Goal: Task Accomplishment & Management: Manage account settings

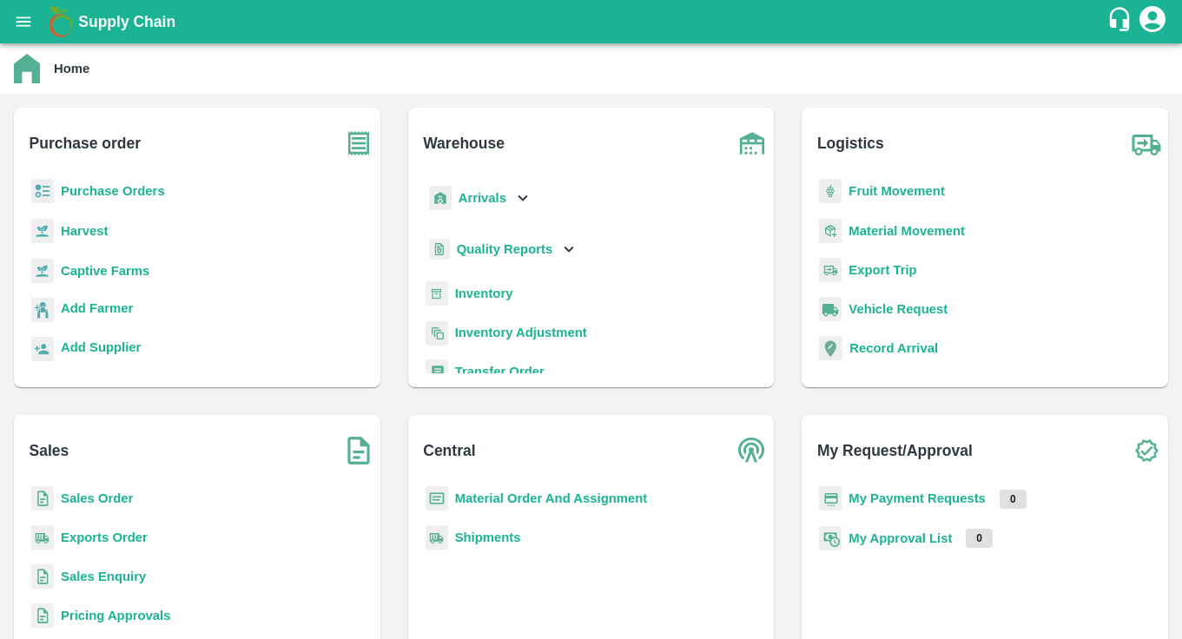
click at [120, 187] on b "Purchase Orders" at bounding box center [113, 191] width 104 height 14
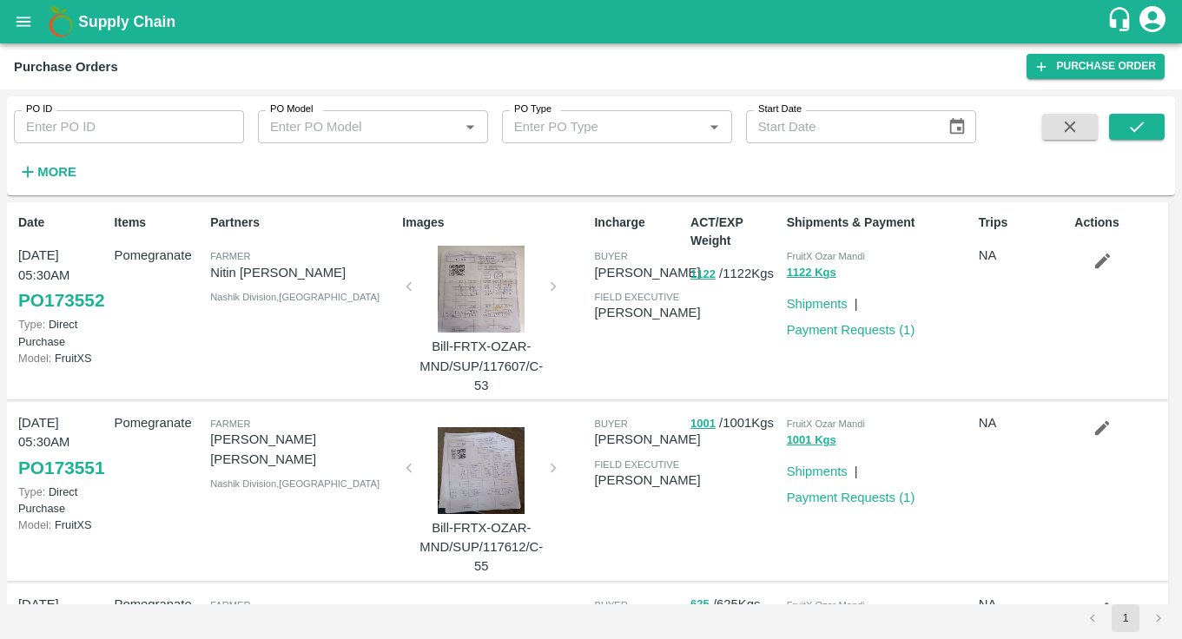
click at [333, 129] on input "PO Model" at bounding box center [358, 127] width 191 height 23
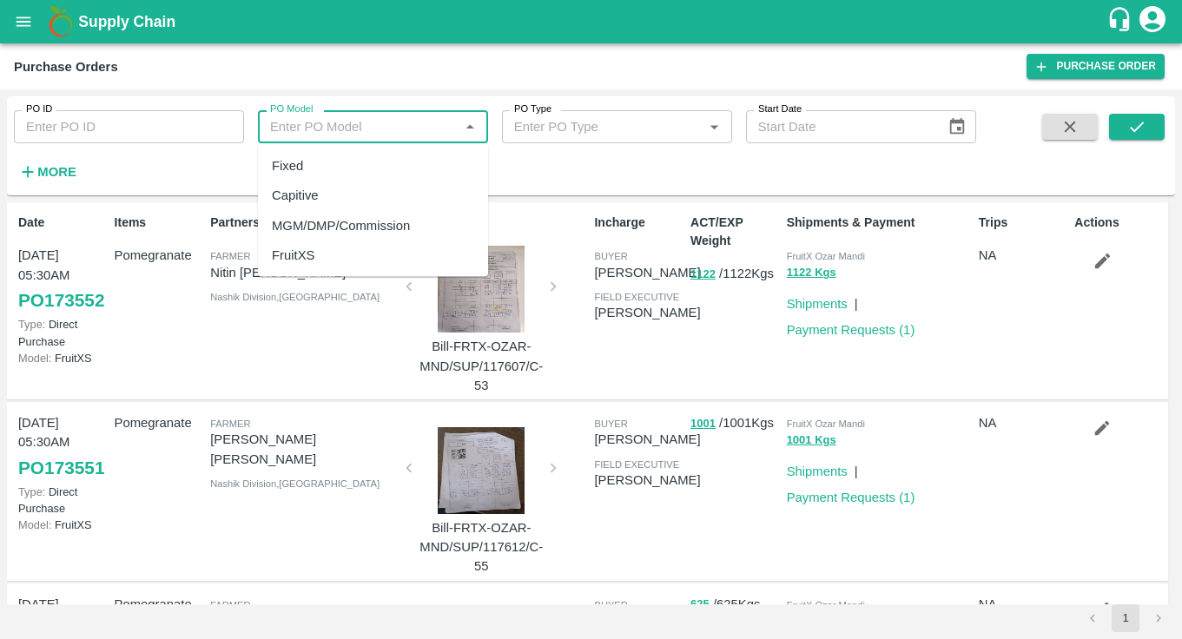
click at [317, 192] on div "Capitive" at bounding box center [295, 195] width 47 height 19
type input "Capitive"
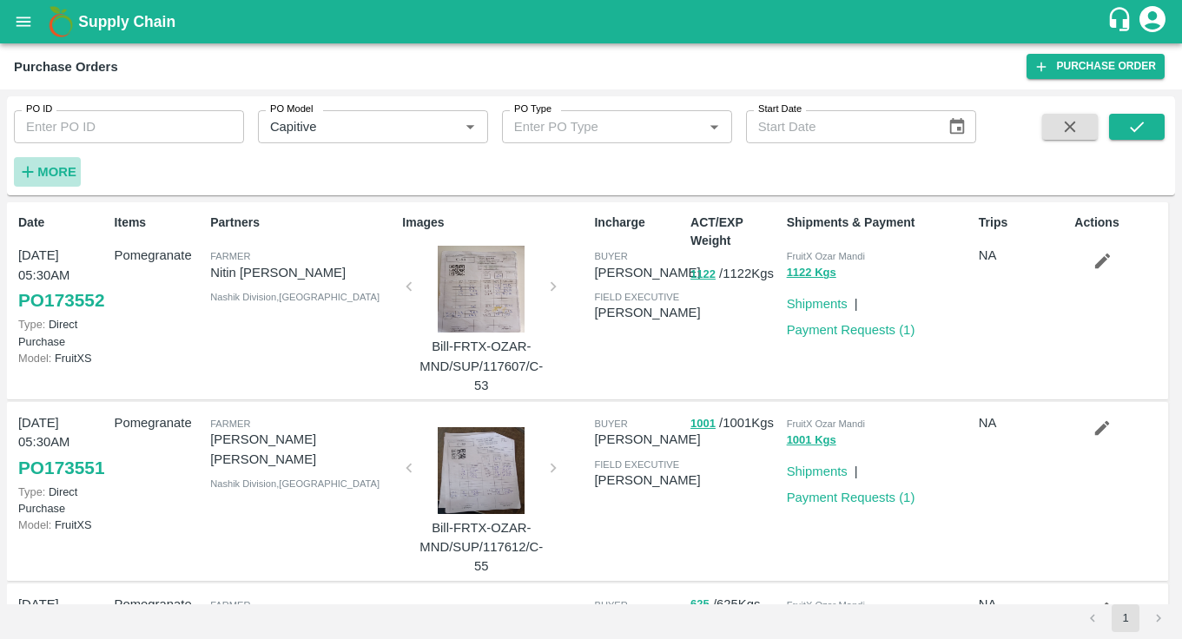
click at [58, 175] on strong "More" at bounding box center [56, 172] width 39 height 14
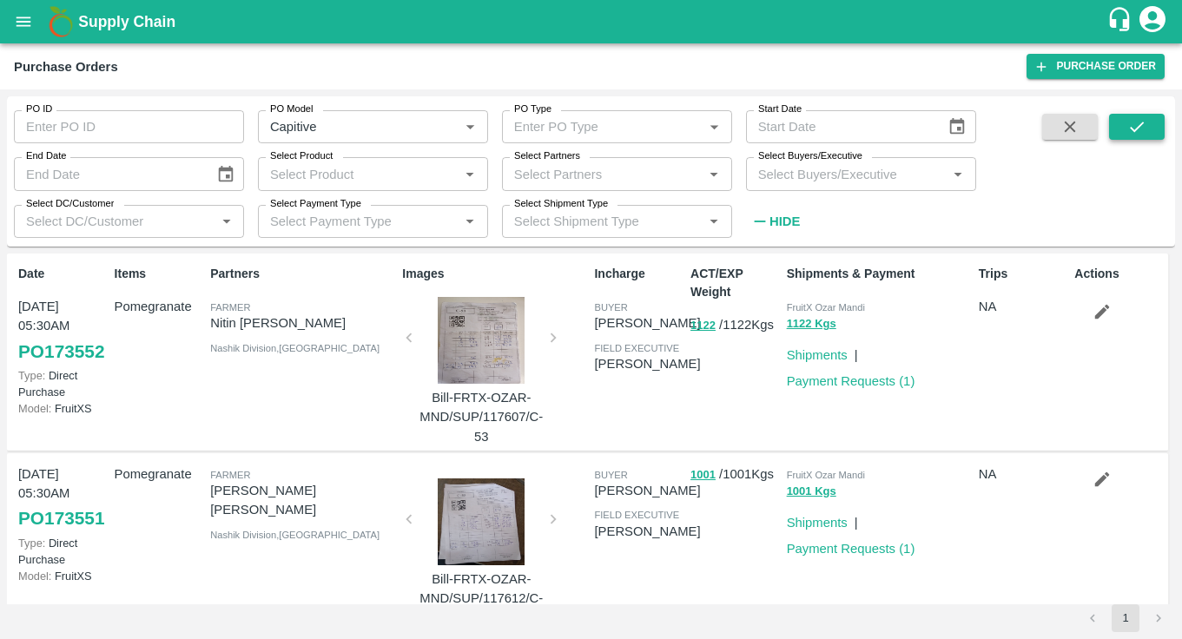
click at [1133, 128] on icon "submit" at bounding box center [1137, 126] width 19 height 19
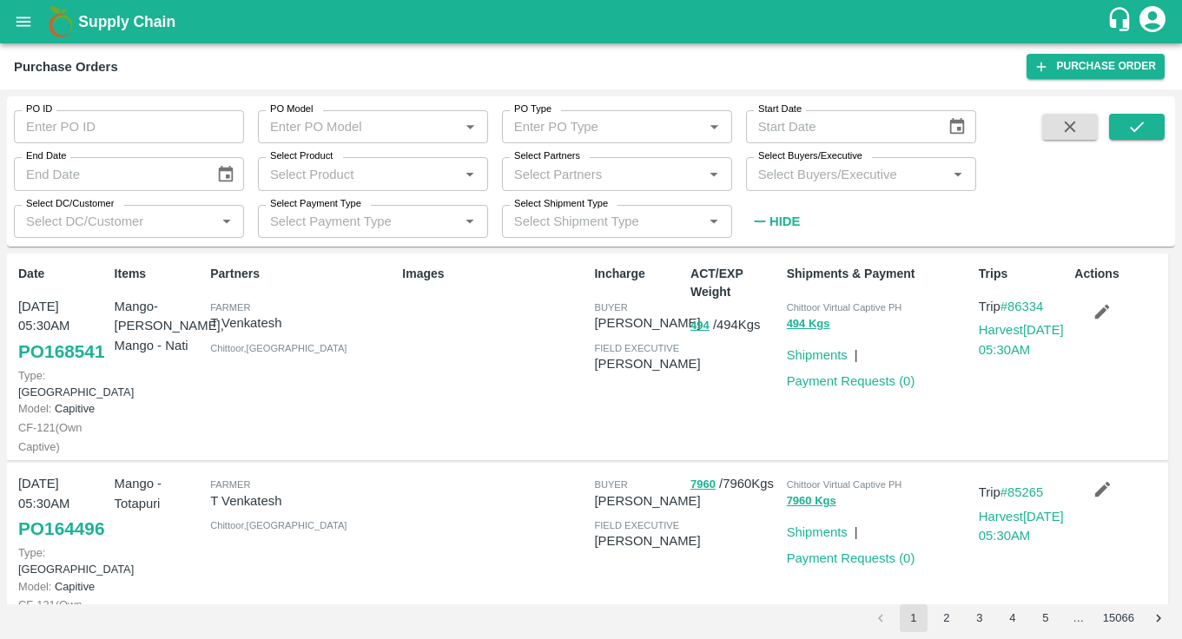
click at [338, 176] on input "Select Product" at bounding box center [358, 173] width 191 height 23
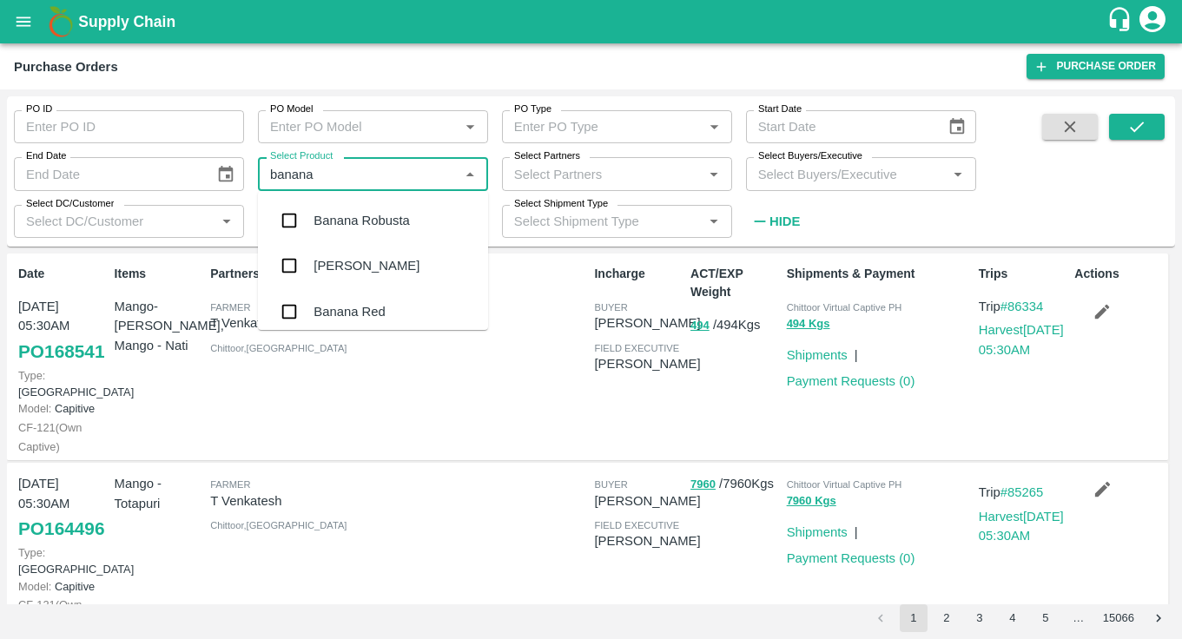
type input "banana"
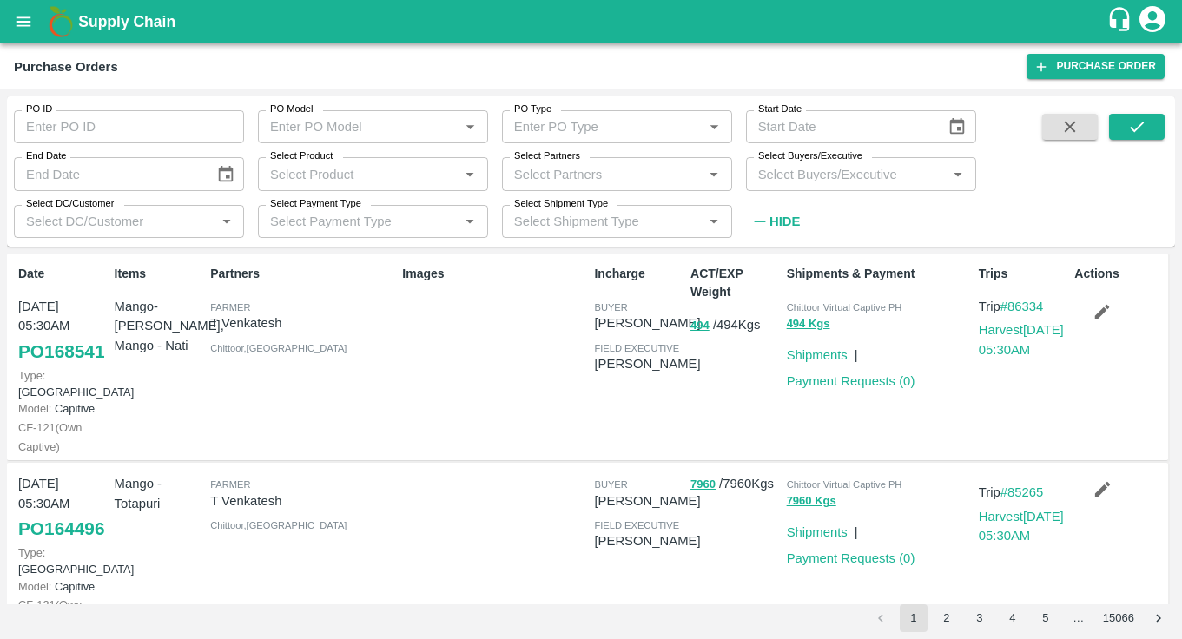
click at [430, 70] on div "Purchase Orders" at bounding box center [520, 67] width 1013 height 23
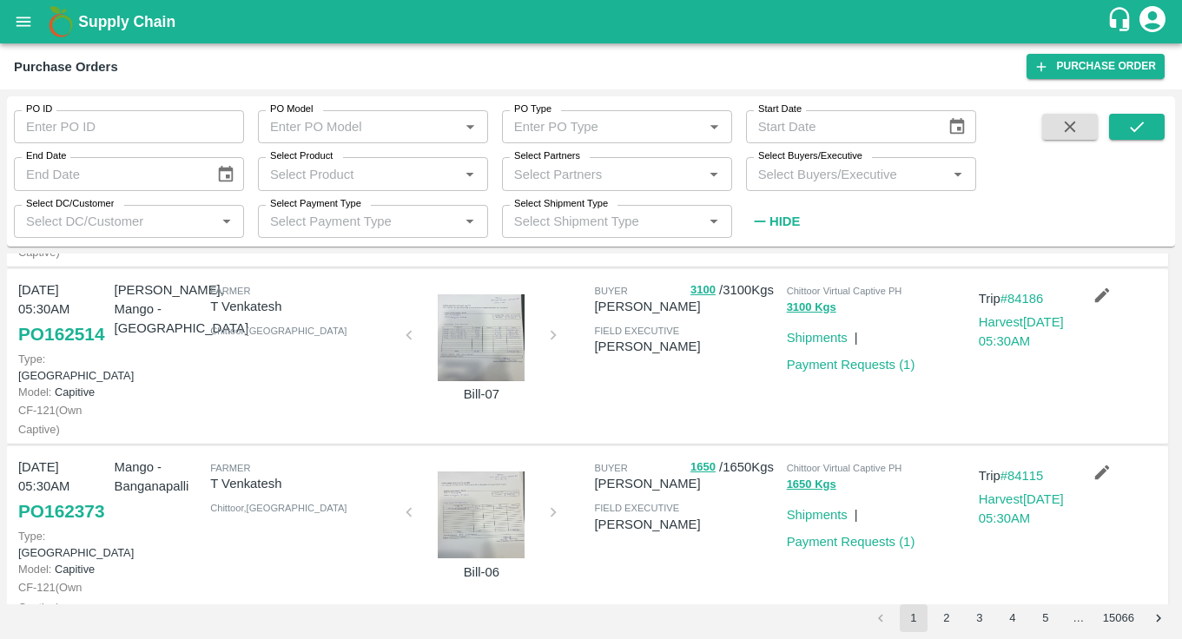
scroll to position [1618, 0]
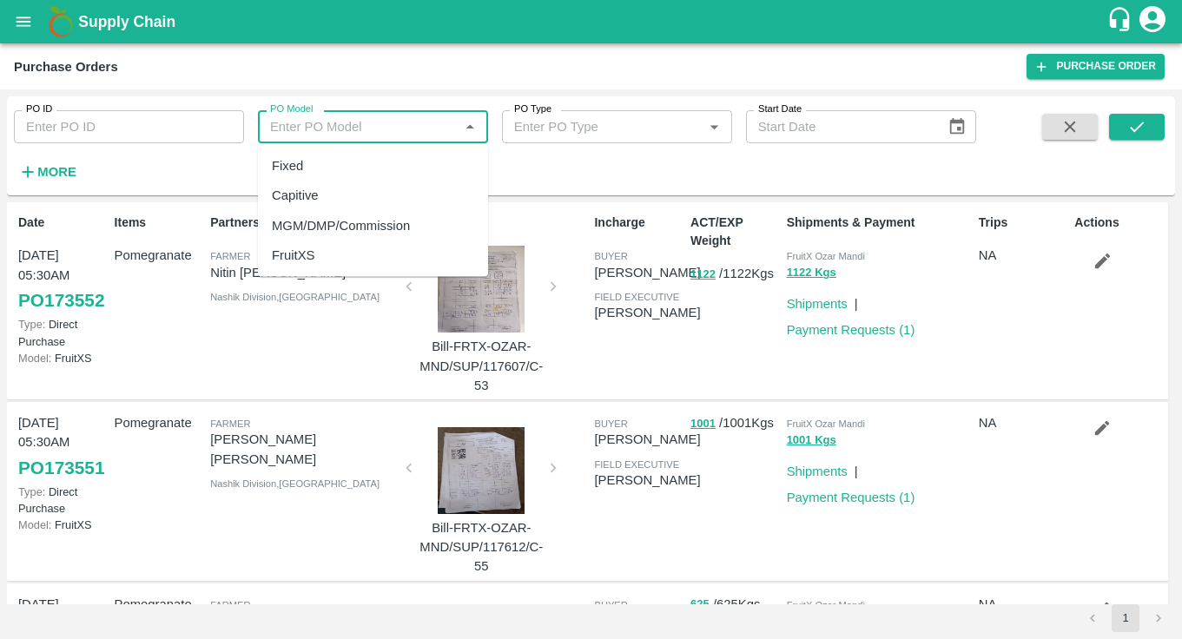
click at [409, 127] on input "PO Model" at bounding box center [358, 127] width 191 height 23
click at [381, 200] on div "Capitive" at bounding box center [373, 196] width 230 height 30
type input "Capitive"
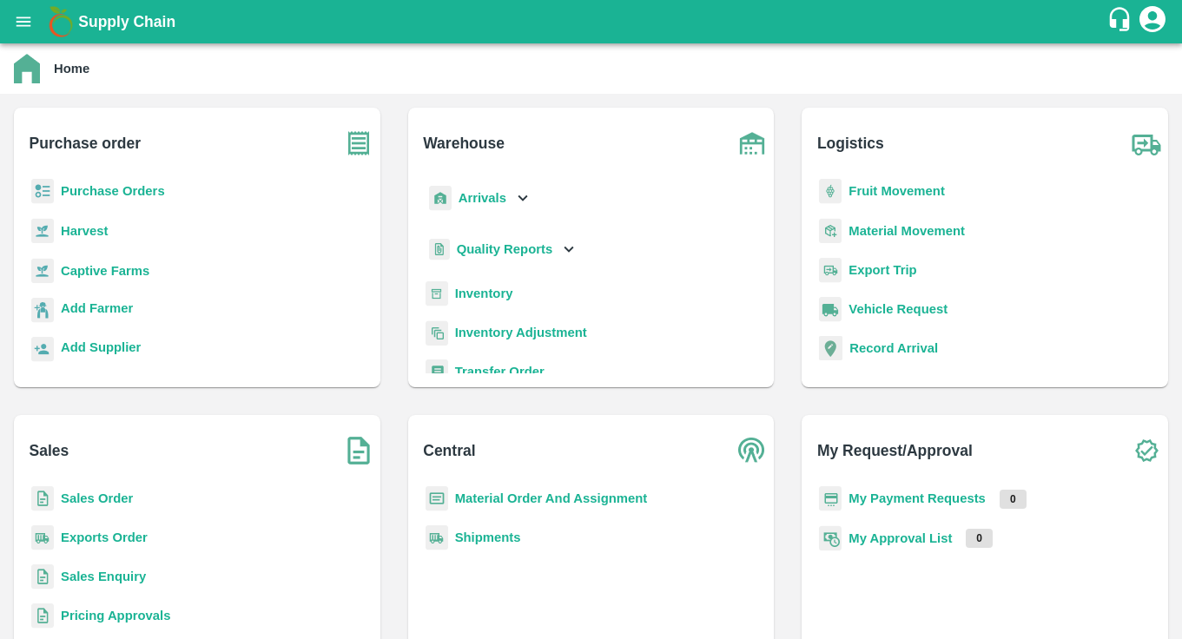
click at [119, 255] on div "Harvest" at bounding box center [197, 238] width 339 height 40
click at [119, 262] on p "Captive Farms" at bounding box center [105, 271] width 89 height 19
click at [119, 273] on b "Captive Farms" at bounding box center [105, 271] width 89 height 14
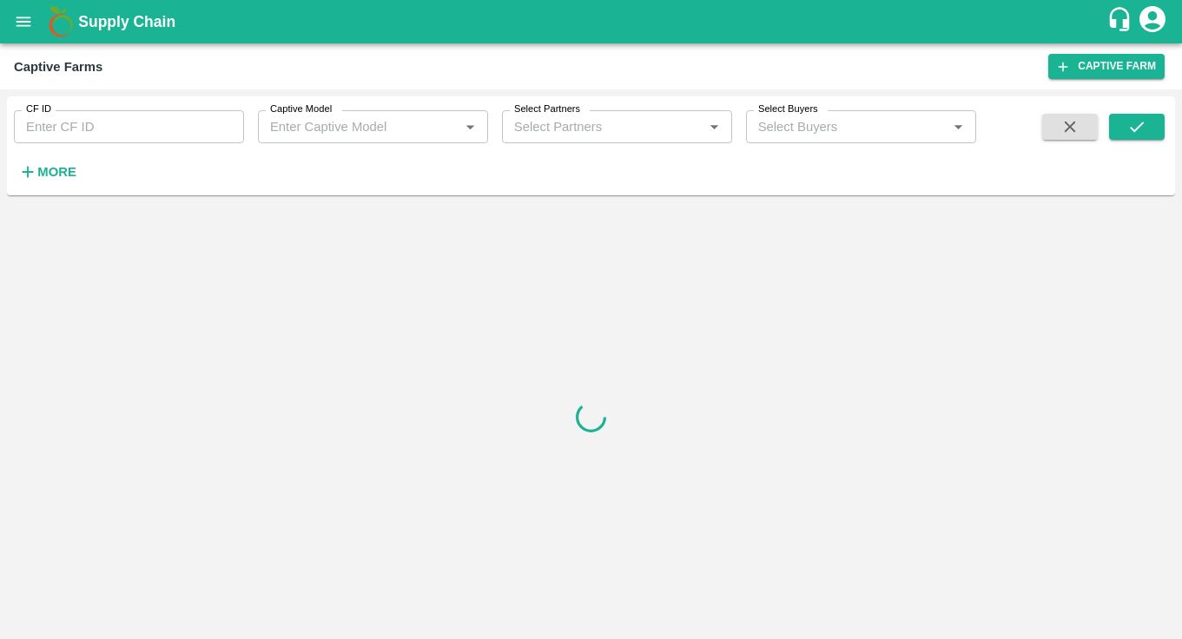
click at [381, 129] on input "Captive Model" at bounding box center [358, 127] width 191 height 23
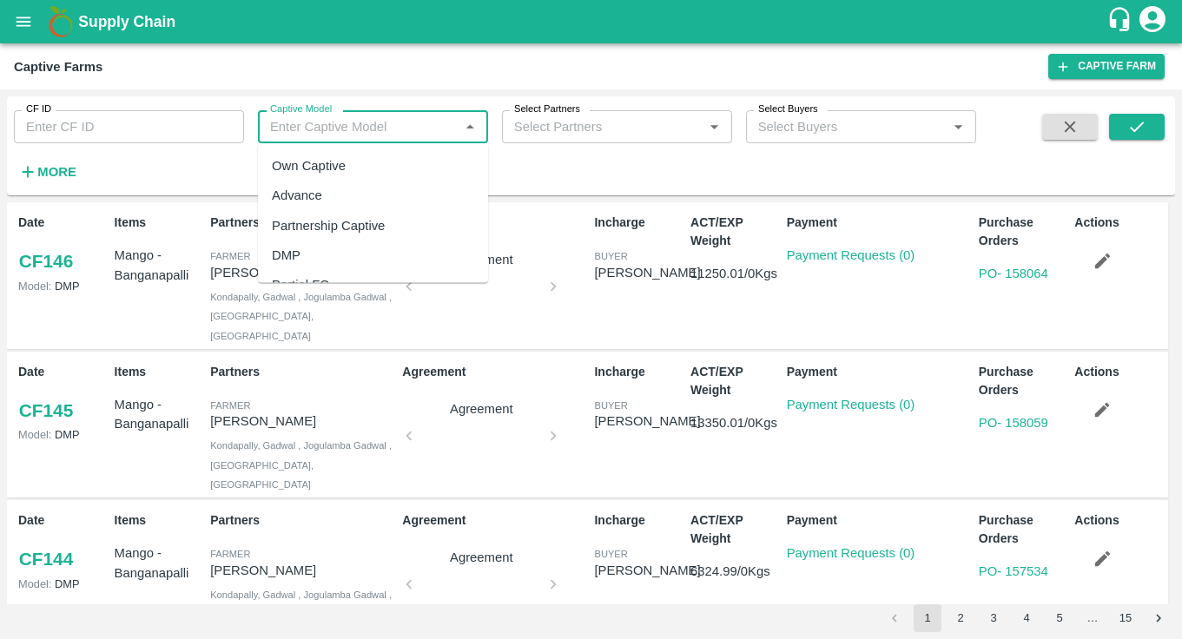
scroll to position [50, 0]
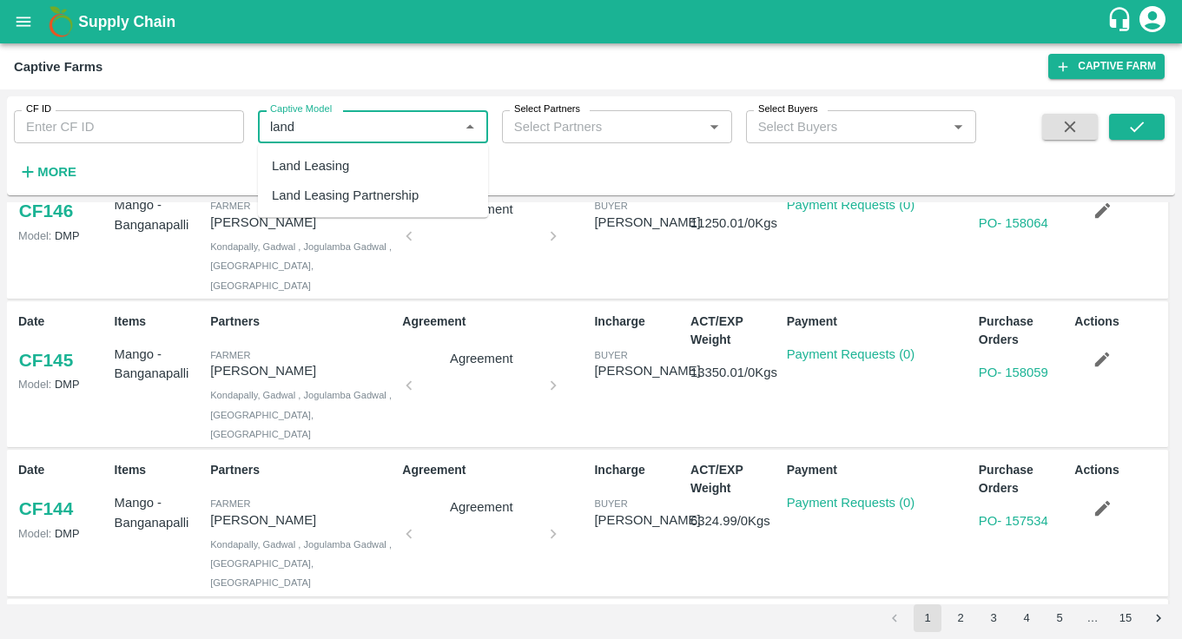
click at [371, 175] on div "Land Leasing" at bounding box center [373, 166] width 230 height 30
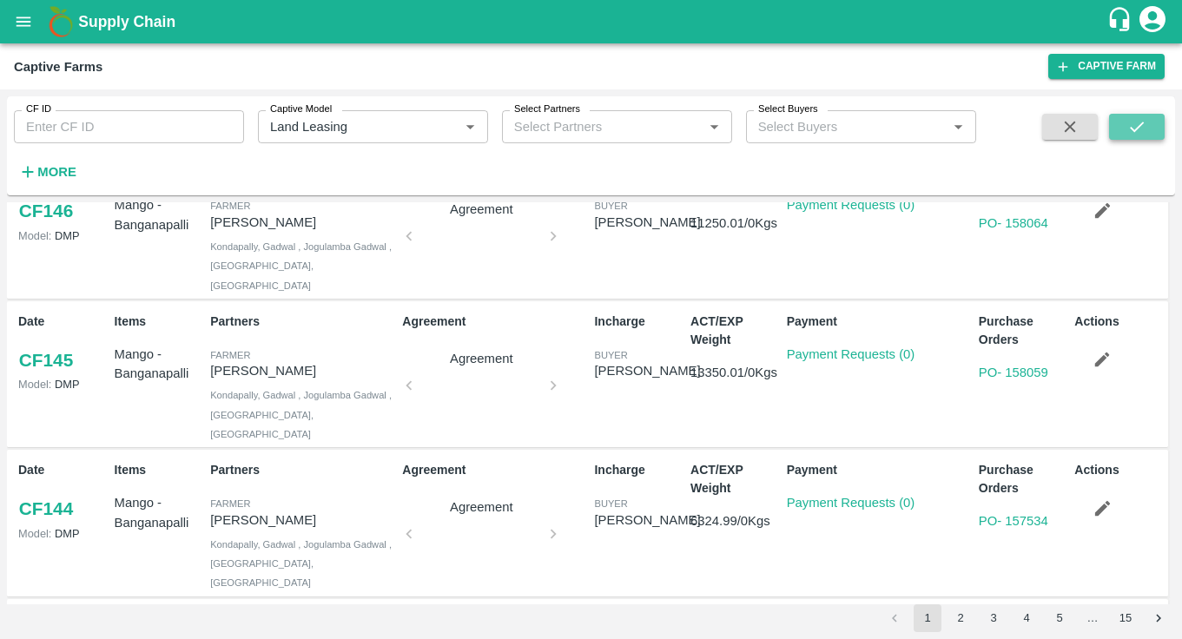
click at [1156, 123] on button "submit" at bounding box center [1138, 127] width 56 height 26
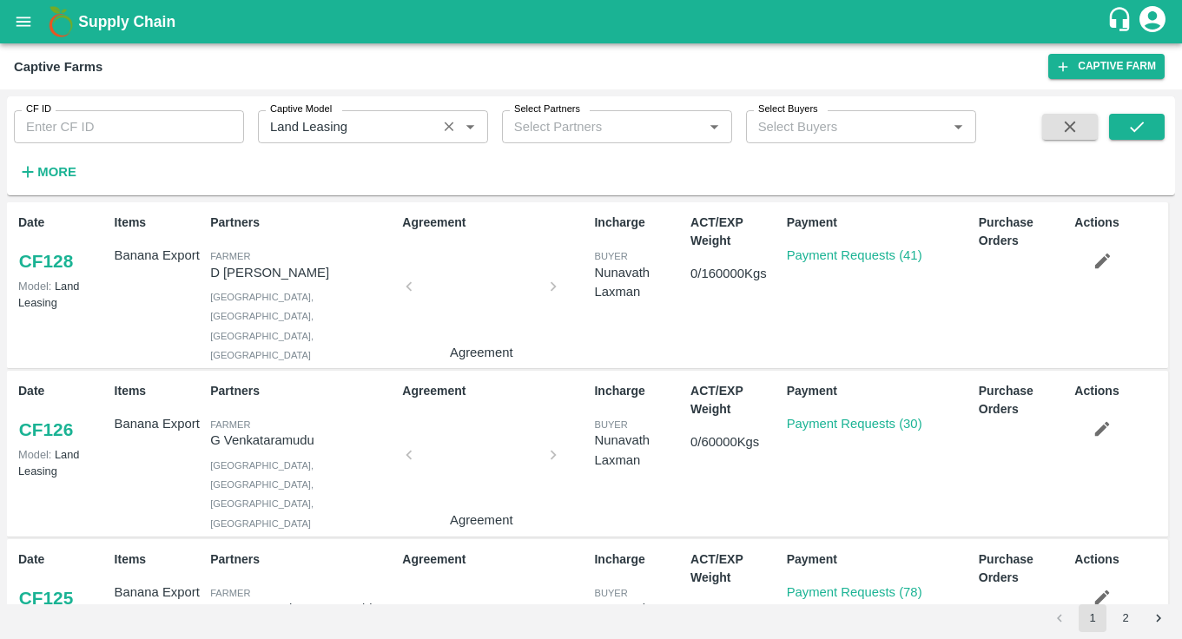
click at [417, 124] on input "Captive Model" at bounding box center [347, 127] width 169 height 23
click at [371, 165] on div "Own Captive" at bounding box center [373, 166] width 230 height 30
type input "Own Captive"
click at [1141, 129] on icon "submit" at bounding box center [1137, 126] width 19 height 19
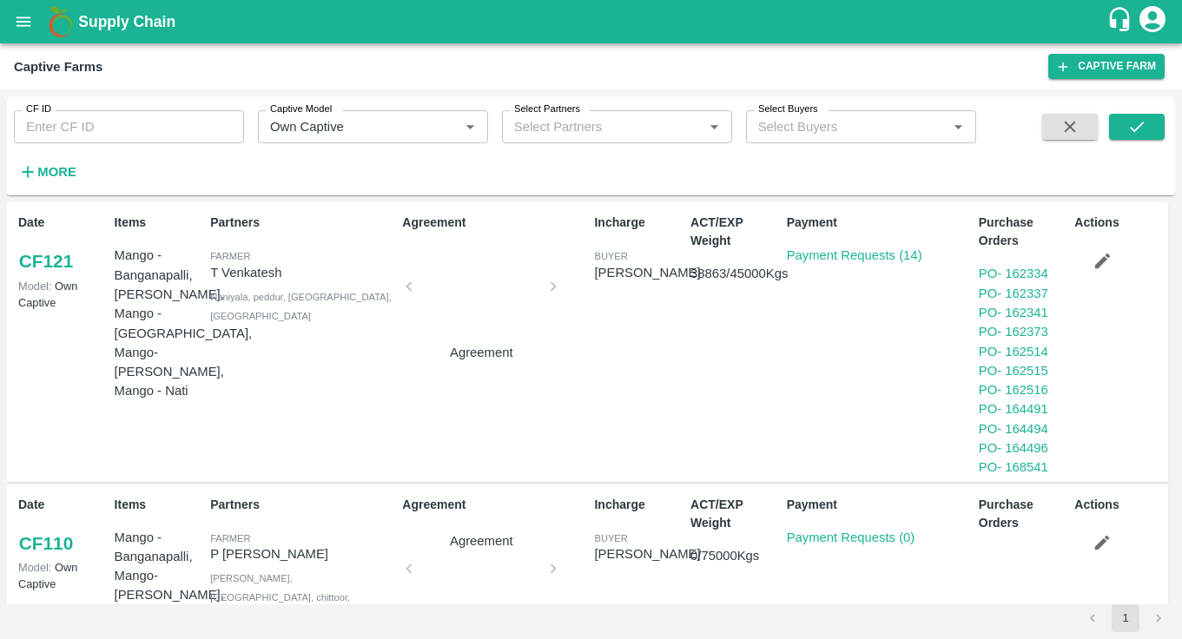
click at [71, 261] on link "CF 121" at bounding box center [46, 261] width 56 height 31
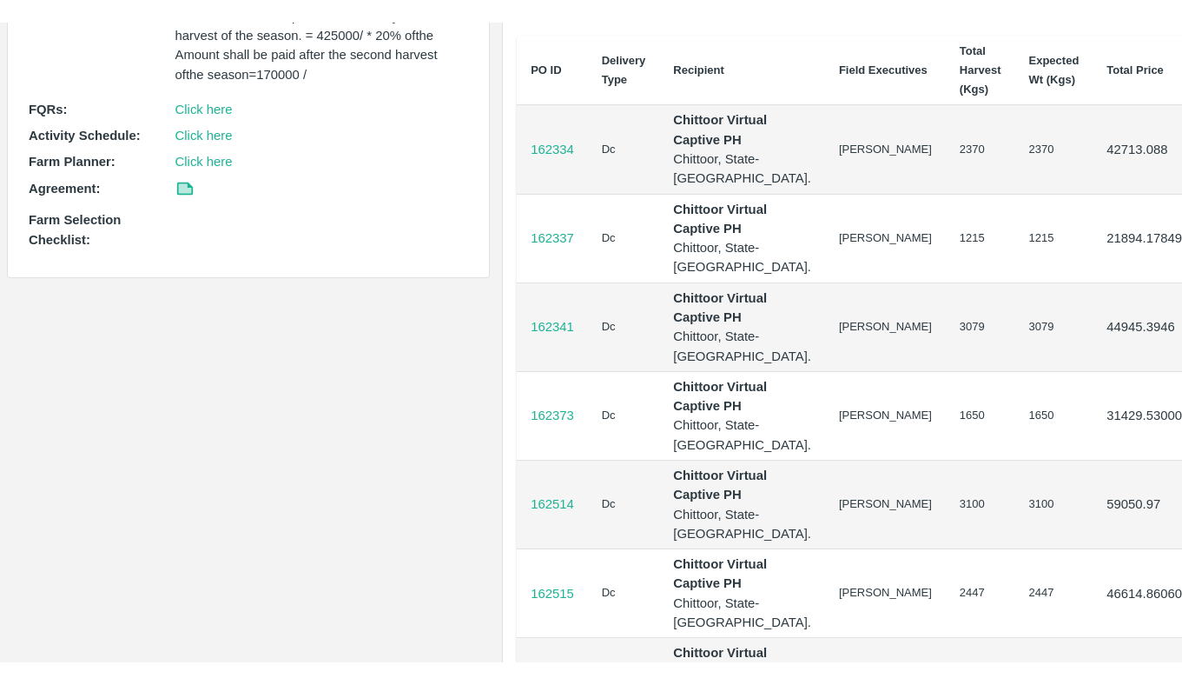
scroll to position [816, 28]
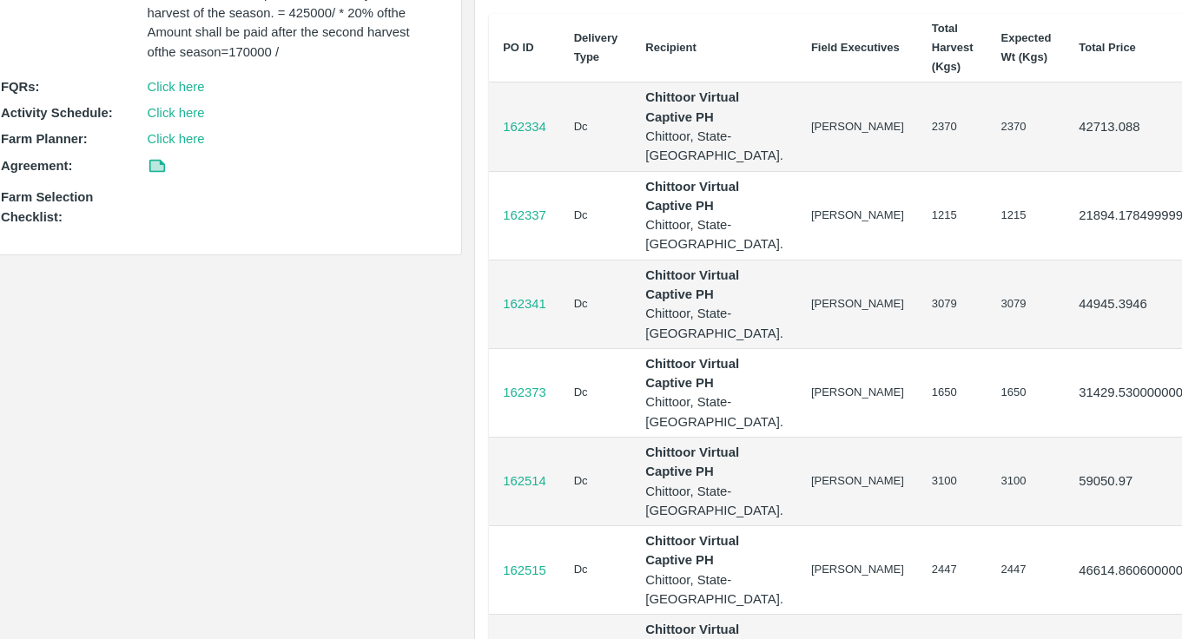
click at [515, 136] on p "162334" at bounding box center [524, 126] width 43 height 19
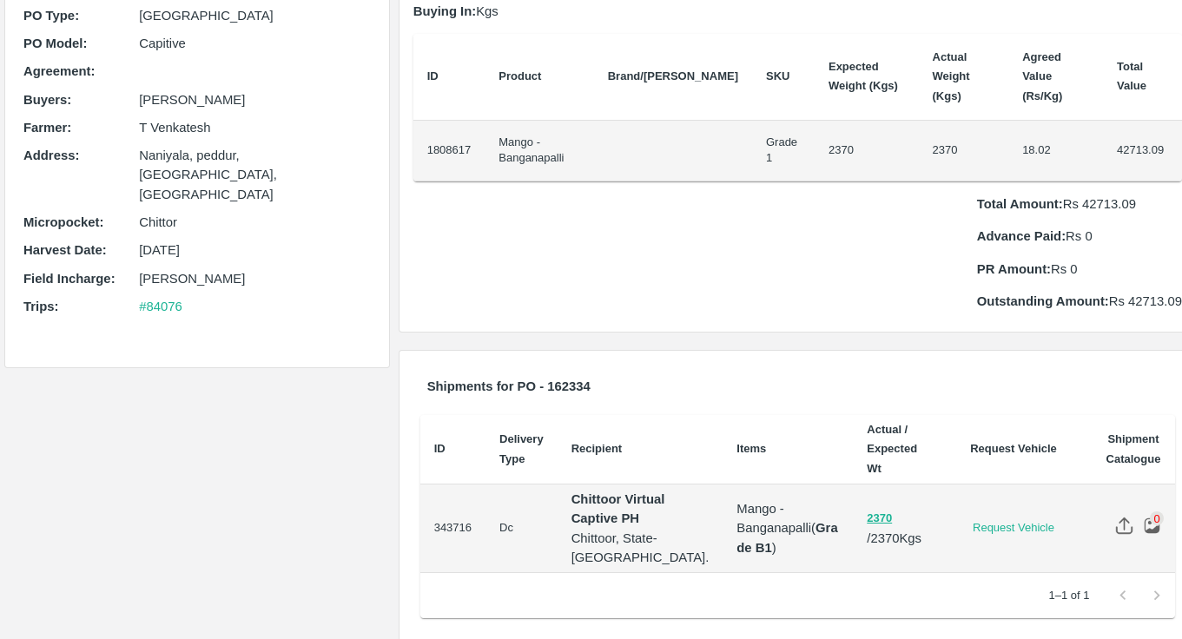
scroll to position [170, 0]
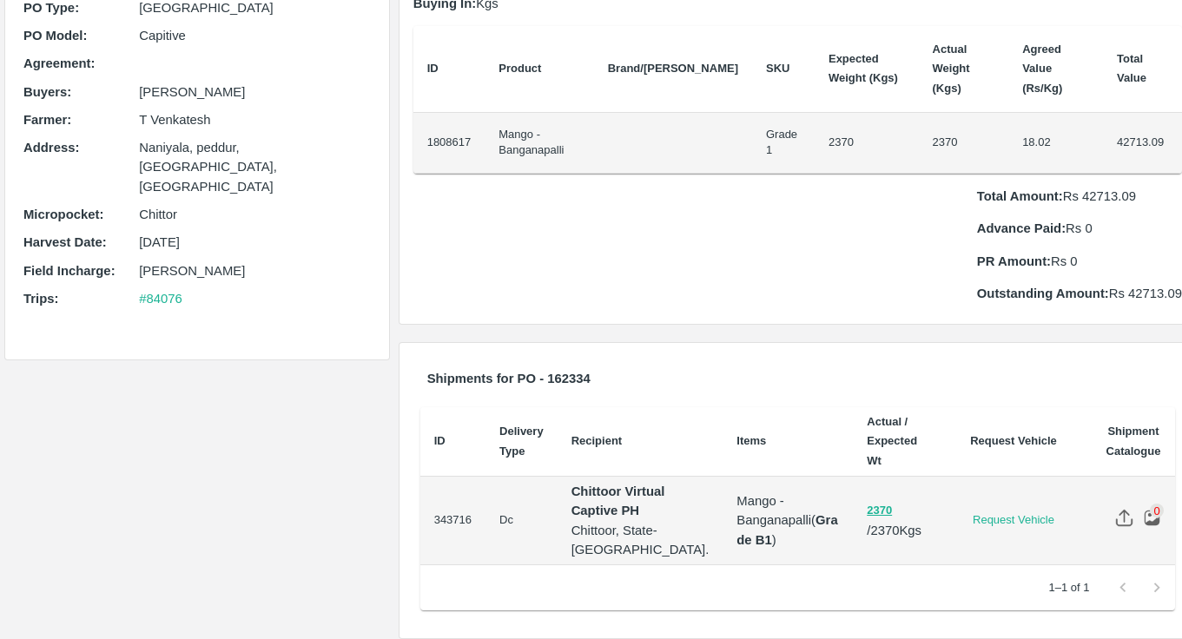
drag, startPoint x: 973, startPoint y: 125, endPoint x: 1023, endPoint y: 125, distance: 49.5
click at [1023, 125] on td "18.02" at bounding box center [1056, 143] width 95 height 61
click at [1009, 123] on td "18.02" at bounding box center [1056, 143] width 95 height 61
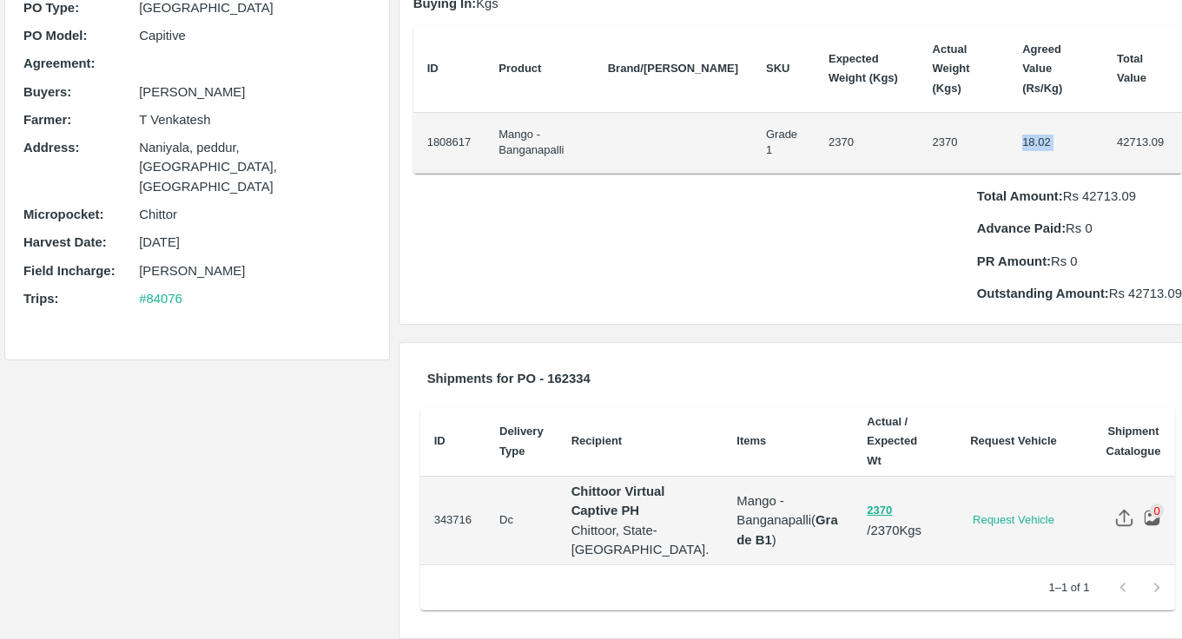
scroll to position [0, 0]
